Goal: Task Accomplishment & Management: Manage account settings

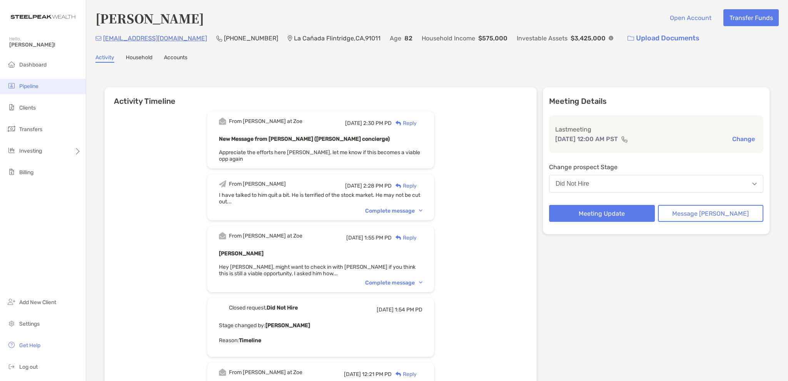
click at [25, 86] on span "Pipeline" at bounding box center [28, 86] width 19 height 7
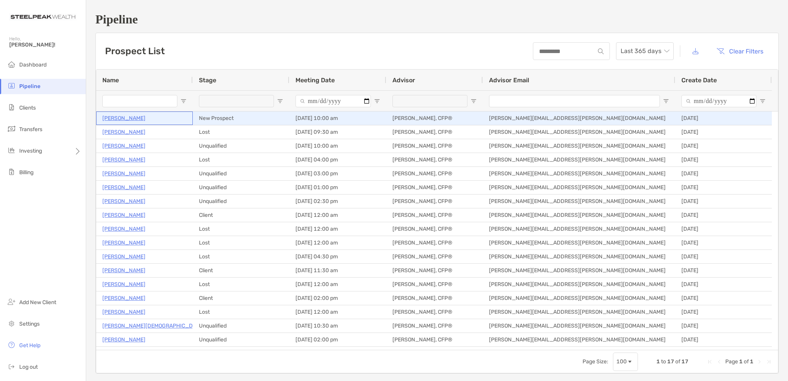
click at [127, 120] on p "[PERSON_NAME]" at bounding box center [123, 119] width 43 height 10
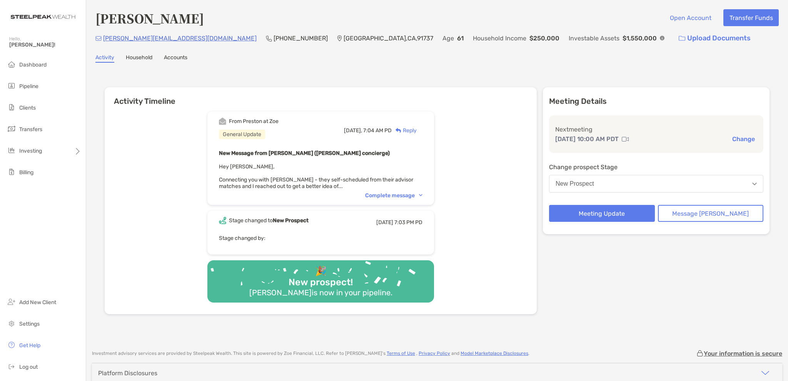
click at [417, 195] on div "Complete message" at bounding box center [393, 195] width 57 height 7
